Goal: Entertainment & Leisure: Consume media (video, audio)

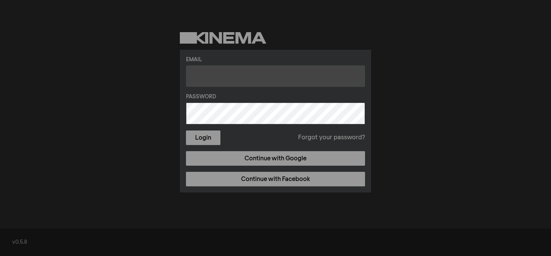
click at [217, 75] on input "text" at bounding box center [275, 75] width 179 height 21
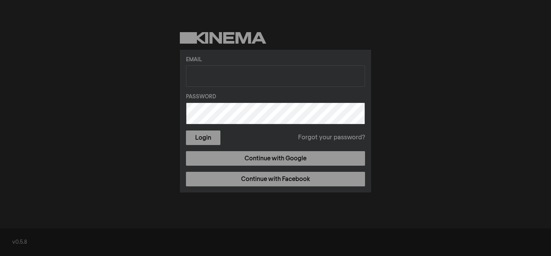
type input "[EMAIL_ADDRESS][DOMAIN_NAME]"
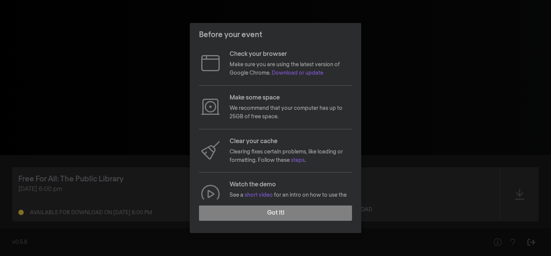
click at [252, 219] on video at bounding box center [274, 233] width 85 height 43
click at [275, 214] on video at bounding box center [274, 233] width 85 height 43
drag, startPoint x: 279, startPoint y: 238, endPoint x: 412, endPoint y: 234, distance: 133.2
click at [353, 234] on video at bounding box center [310, 230] width 85 height 43
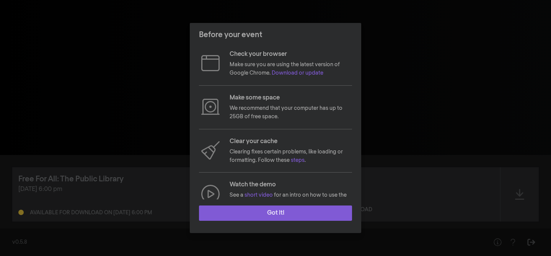
click at [280, 217] on button "Got it!" at bounding box center [275, 213] width 153 height 15
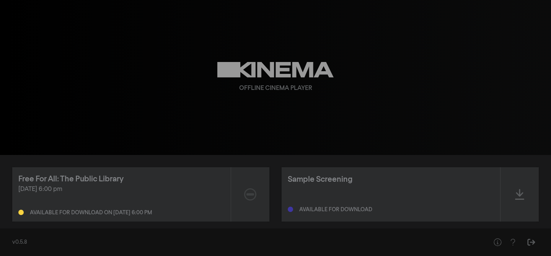
scroll to position [11, 0]
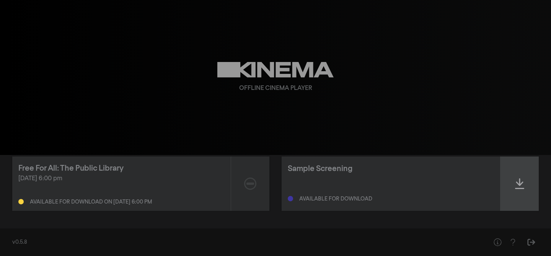
click at [513, 179] on div at bounding box center [520, 184] width 38 height 54
click at [520, 186] on icon at bounding box center [519, 183] width 9 height 11
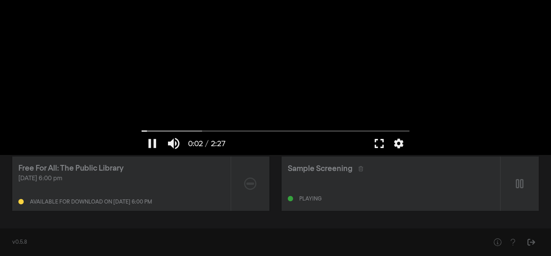
click at [378, 142] on button "fullscreen" at bounding box center [379, 143] width 21 height 23
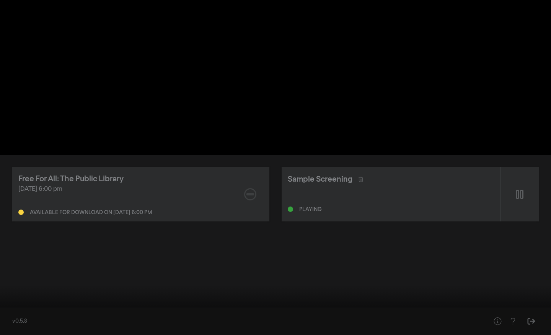
click at [108, 256] on div at bounding box center [275, 167] width 551 height 335
click at [108, 256] on input "Seek" at bounding box center [275, 311] width 543 height 5
drag, startPoint x: 108, startPoint y: 310, endPoint x: 196, endPoint y: 307, distance: 87.7
click at [196, 256] on input "Seek" at bounding box center [275, 311] width 543 height 5
click at [292, 256] on input "Seek" at bounding box center [275, 311] width 543 height 5
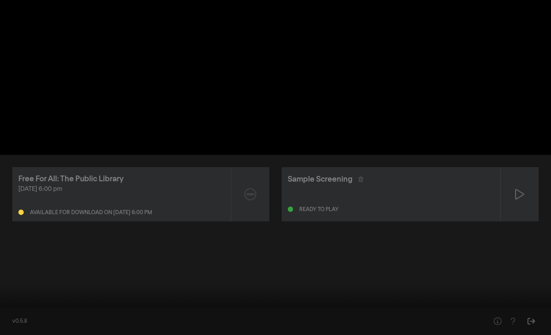
click at [408, 256] on input "Seek" at bounding box center [275, 311] width 543 height 5
click at [439, 256] on input "Seek" at bounding box center [275, 311] width 543 height 5
click at [494, 256] on div at bounding box center [298, 323] width 415 height 23
click at [493, 256] on input "Seek" at bounding box center [275, 311] width 543 height 5
type input "133.011414"
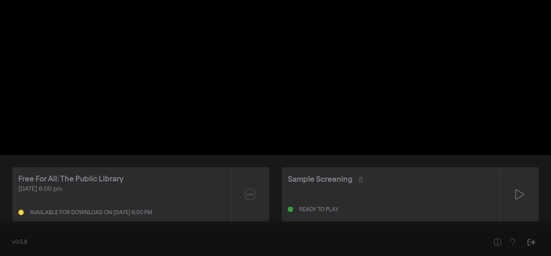
click at [466, 90] on div "play_arrow 2:13 / 2:27 volume_up fullscreen settings closed_caption Captions Of…" at bounding box center [275, 77] width 551 height 155
